Goal: Find specific page/section: Find specific page/section

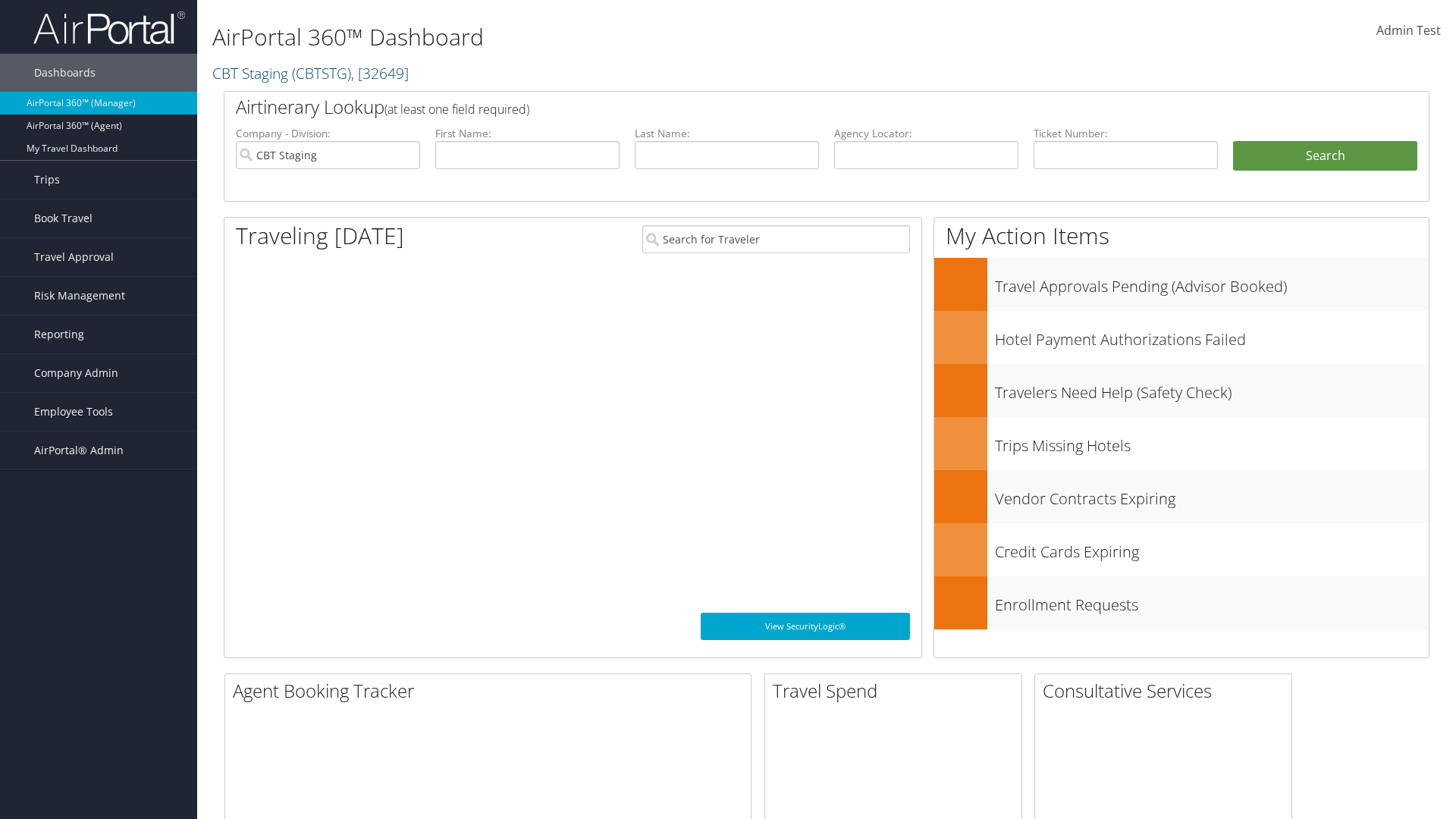
click at [99, 373] on span "Company Admin" at bounding box center [76, 373] width 84 height 38
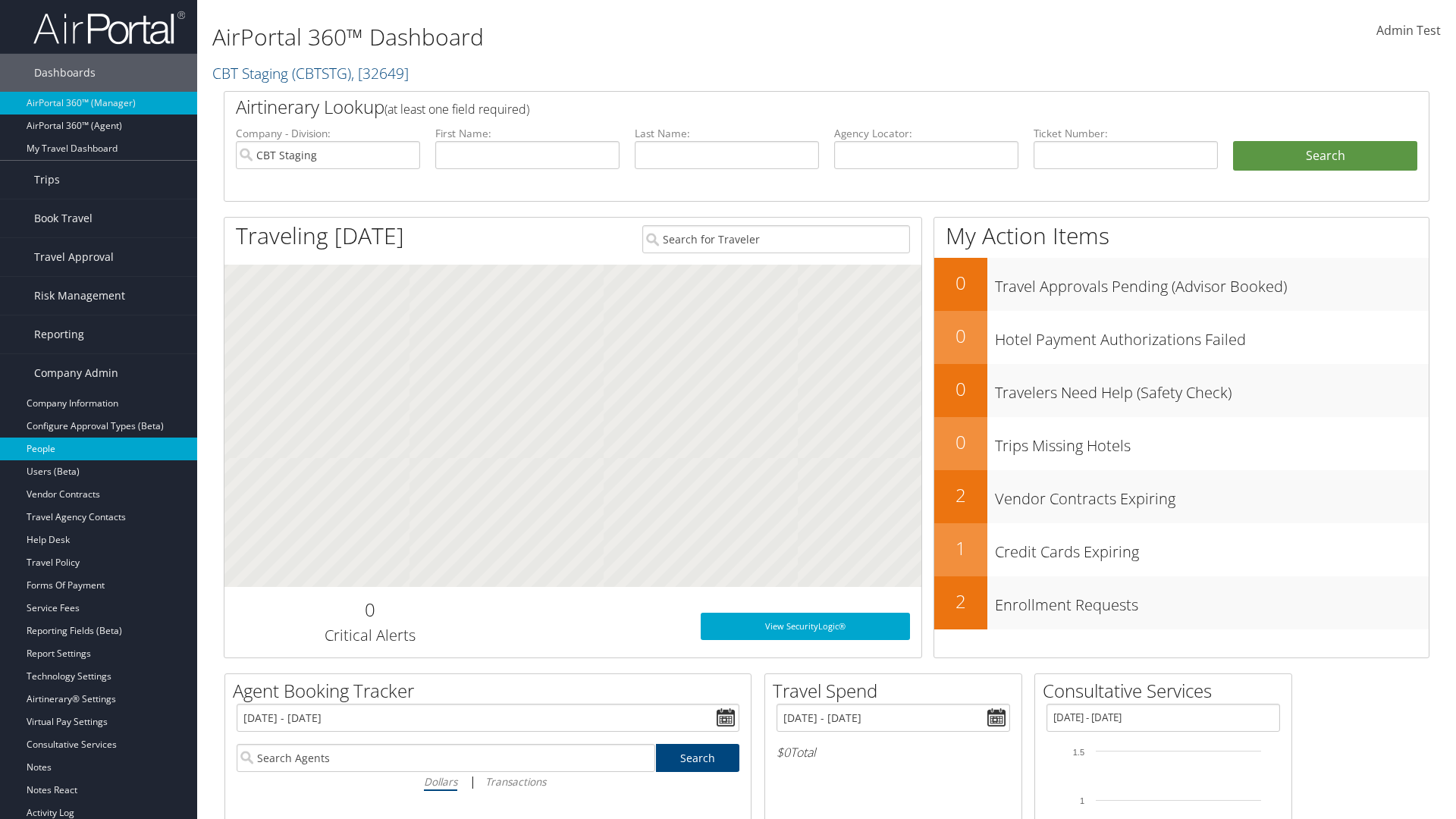
click at [99, 449] on link "People" at bounding box center [99, 449] width 197 height 23
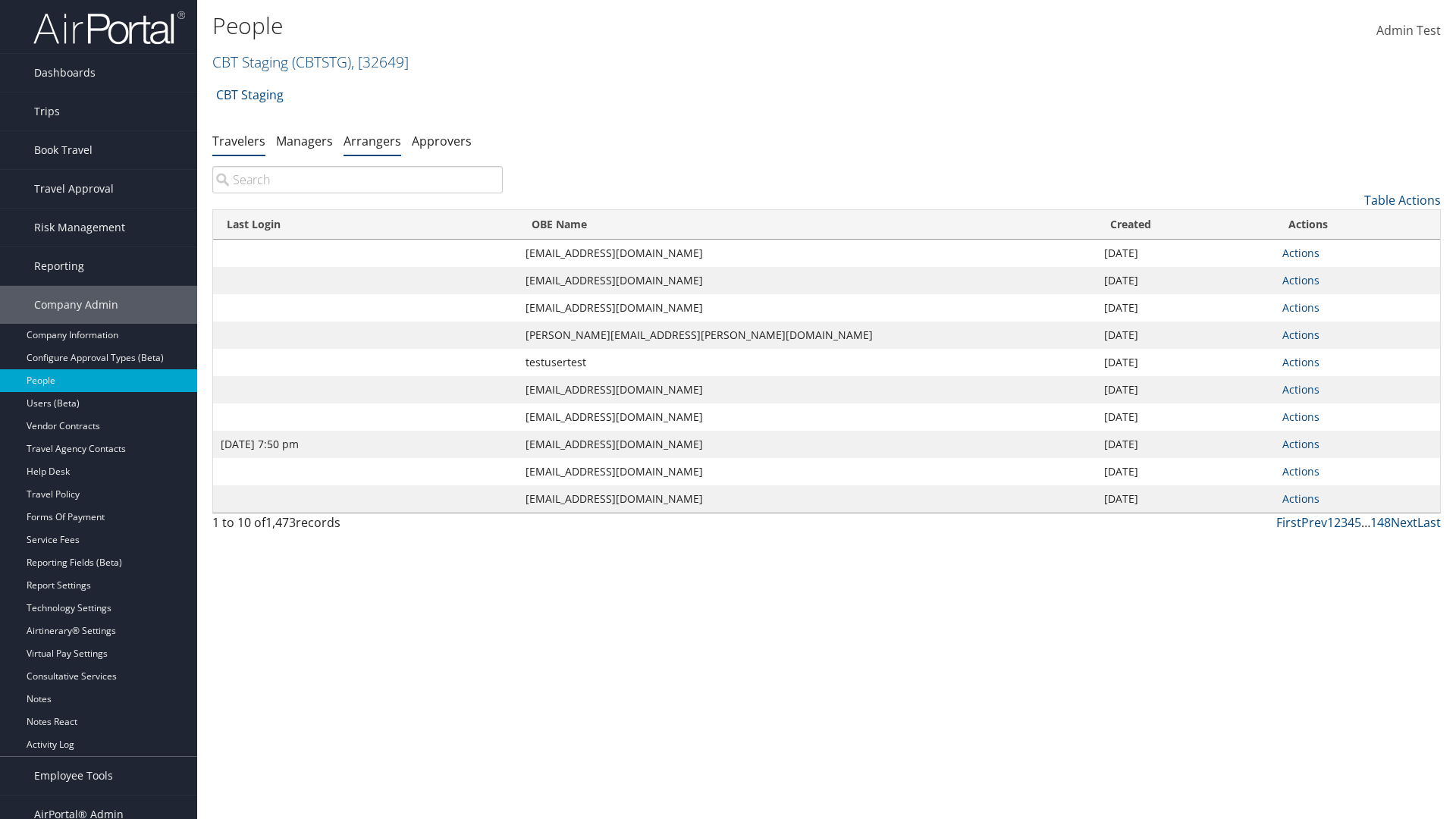
click at [372, 140] on link "Arrangers" at bounding box center [372, 141] width 57 height 16
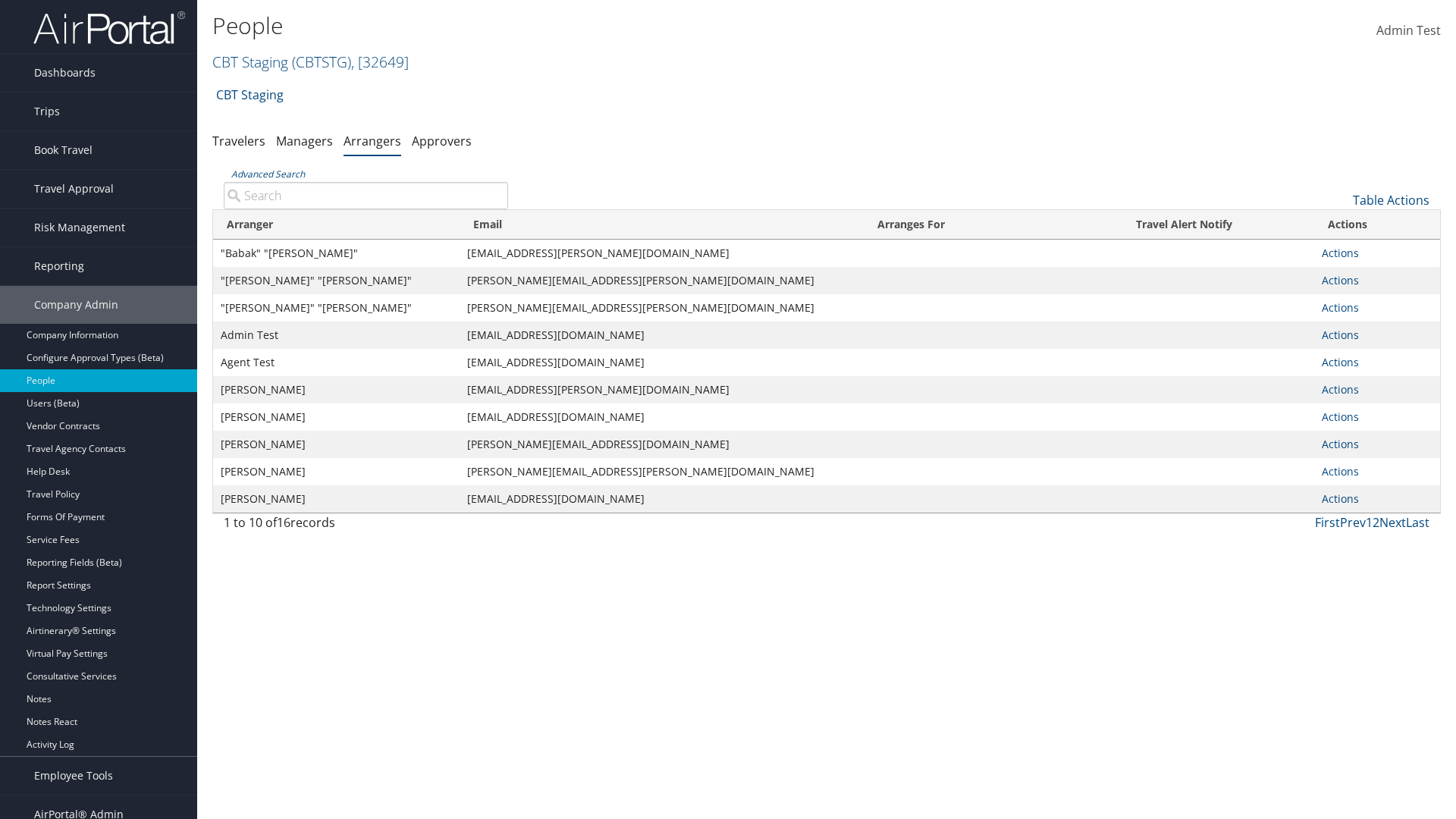
click at [365, 195] on input "Advanced Search" at bounding box center [365, 196] width 284 height 27
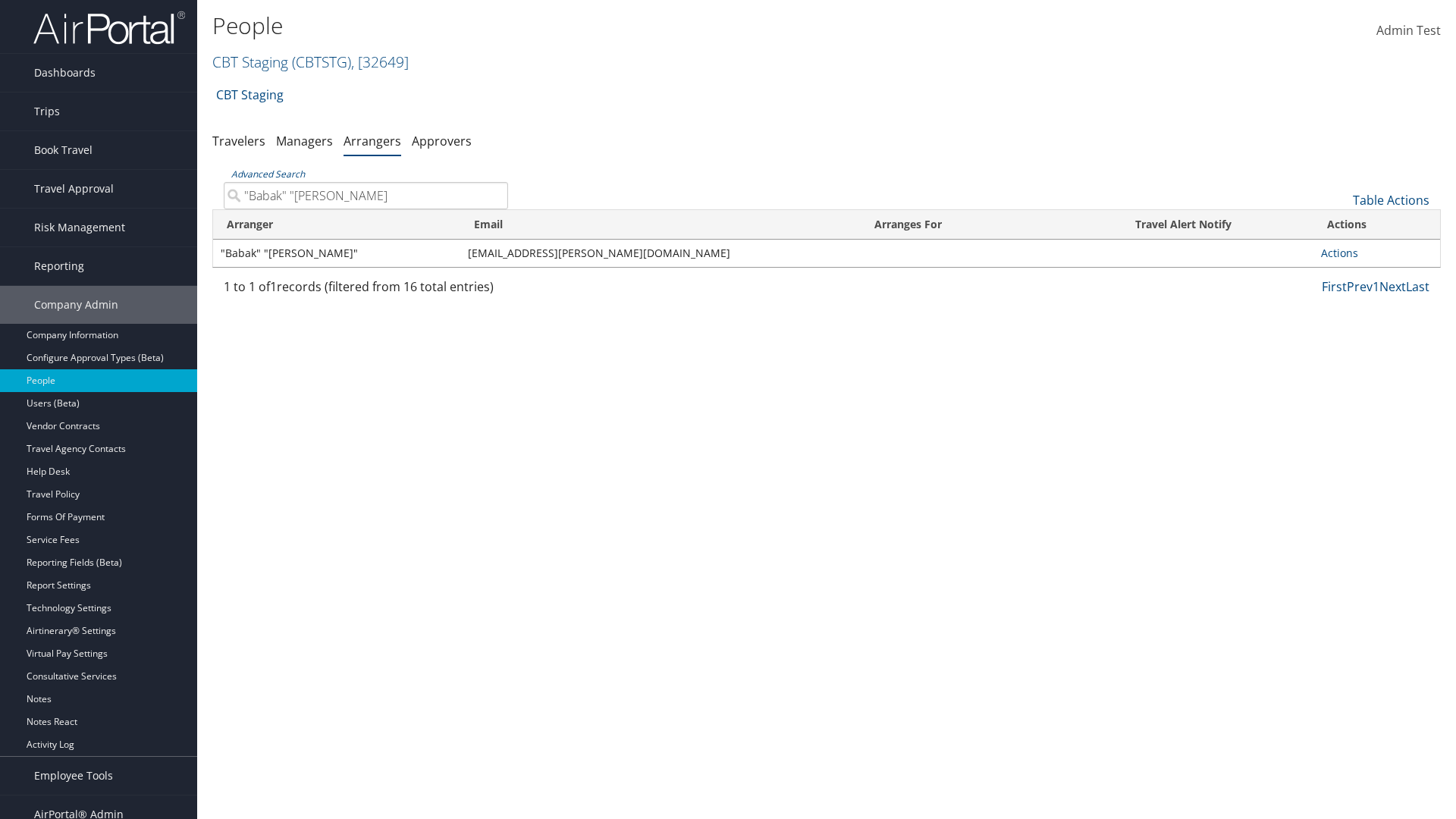
type input ""Babak" "[PERSON_NAME]""
